Goal: Check status: Check status

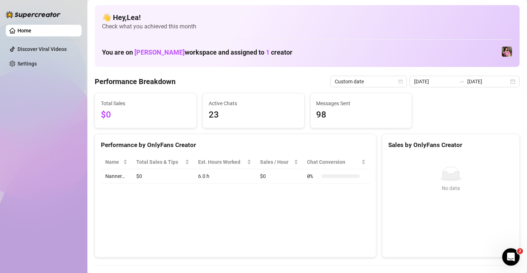
scroll to position [109, 0]
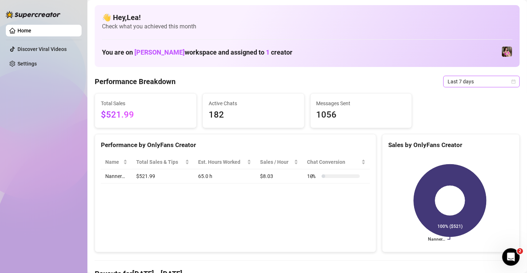
click at [503, 82] on span "Last 7 days" at bounding box center [482, 81] width 68 height 11
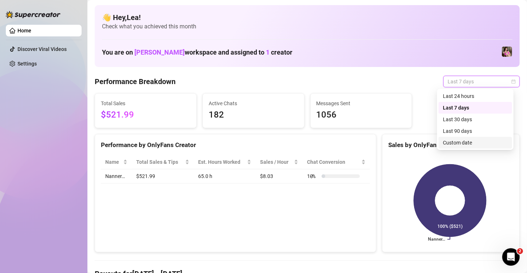
click at [469, 145] on div "Custom date" at bounding box center [475, 143] width 65 height 8
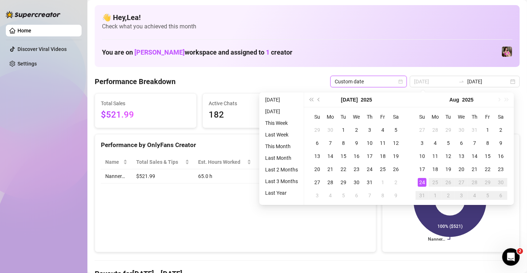
type input "[DATE]"
click at [418, 183] on div "24" at bounding box center [422, 182] width 9 height 9
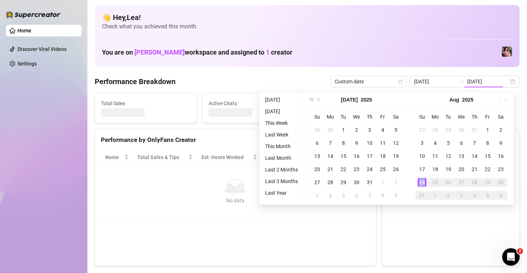
type input "[DATE]"
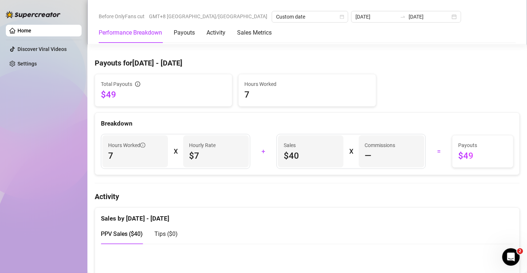
scroll to position [218, 0]
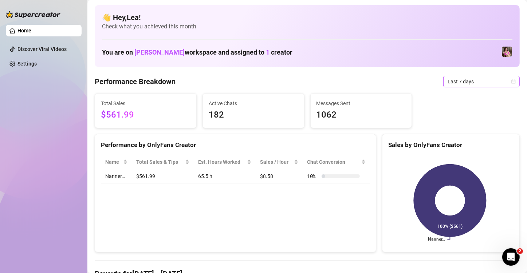
click at [504, 83] on span "Last 7 days" at bounding box center [482, 81] width 68 height 11
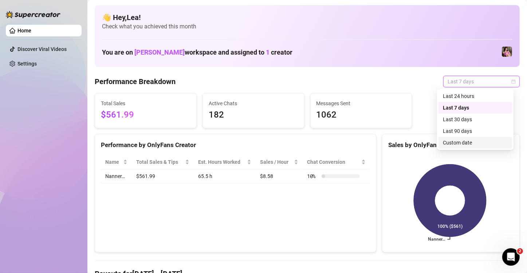
click at [469, 142] on div "Custom date" at bounding box center [475, 143] width 65 height 8
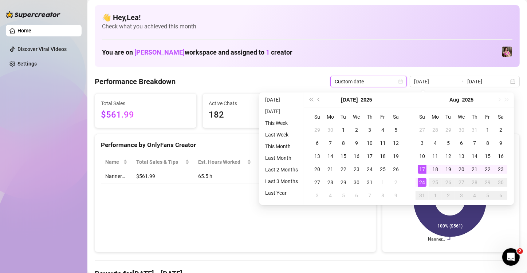
type input "[DATE]"
click at [421, 182] on div "24" at bounding box center [422, 182] width 9 height 9
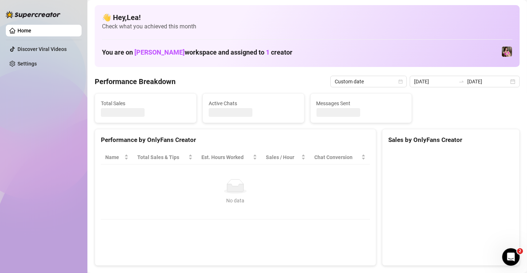
type input "[DATE]"
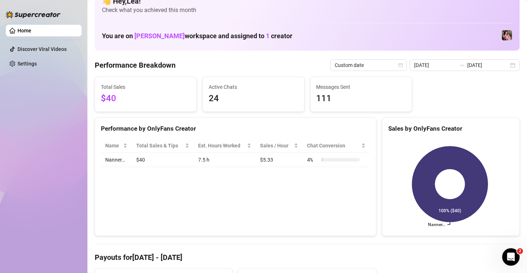
scroll to position [12, 0]
